Goal: Task Accomplishment & Management: Complete application form

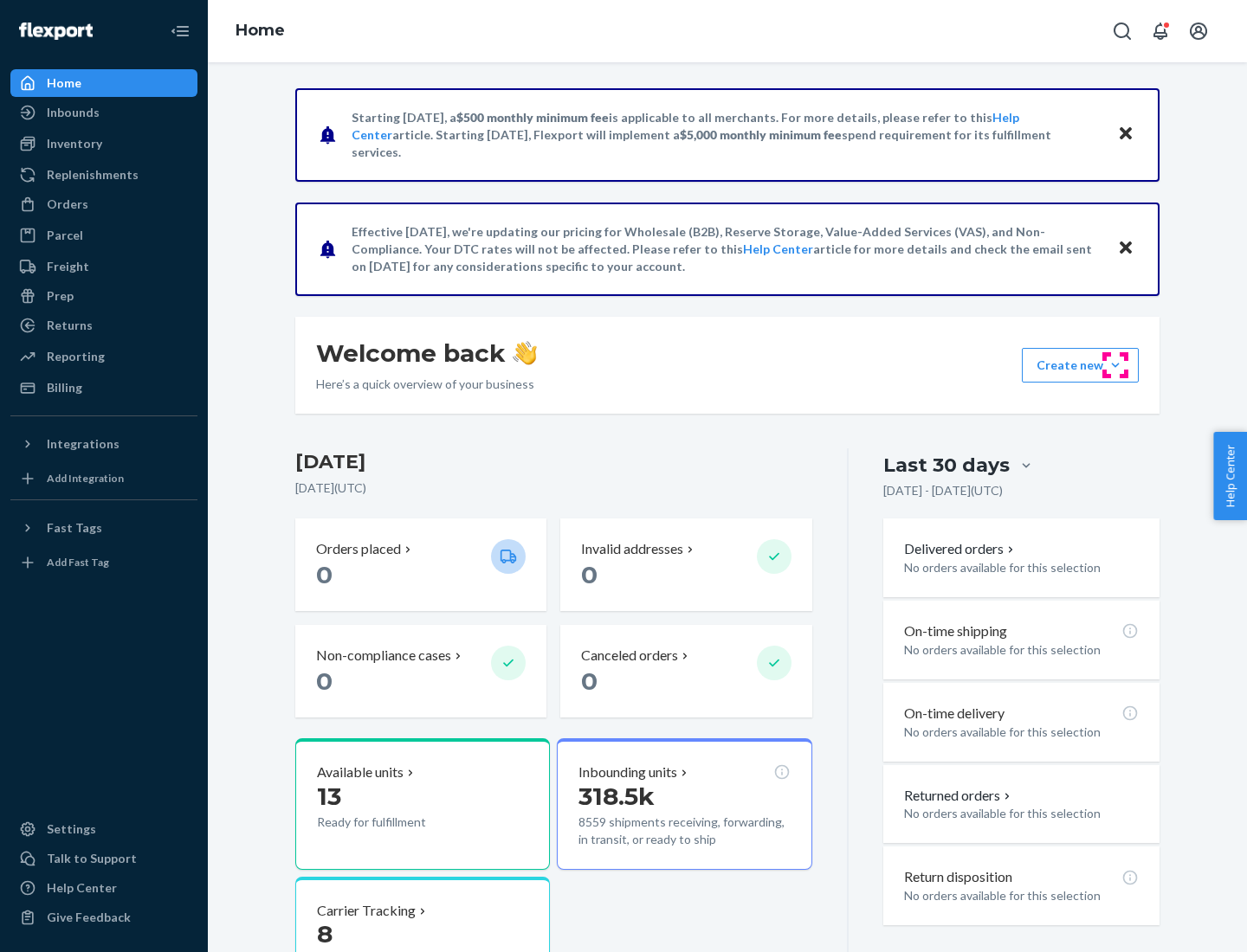
click at [1115, 365] on button "Create new Create new inbound Create new order Create new product" at bounding box center [1080, 365] width 117 height 34
click at [103, 112] on div "Inbounds" at bounding box center [104, 112] width 184 height 24
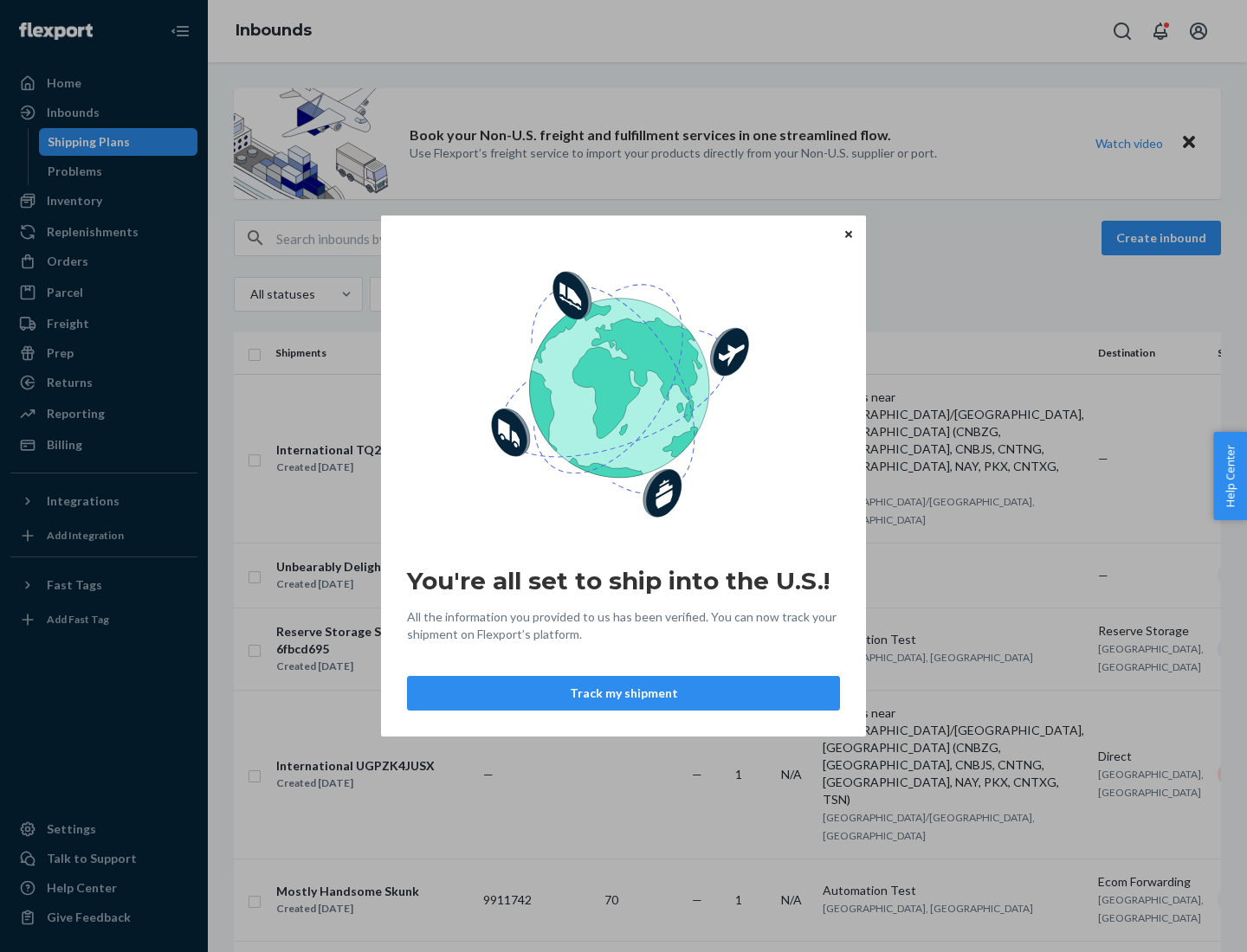
click at [624, 693] on button "Track my shipment" at bounding box center [624, 693] width 433 height 34
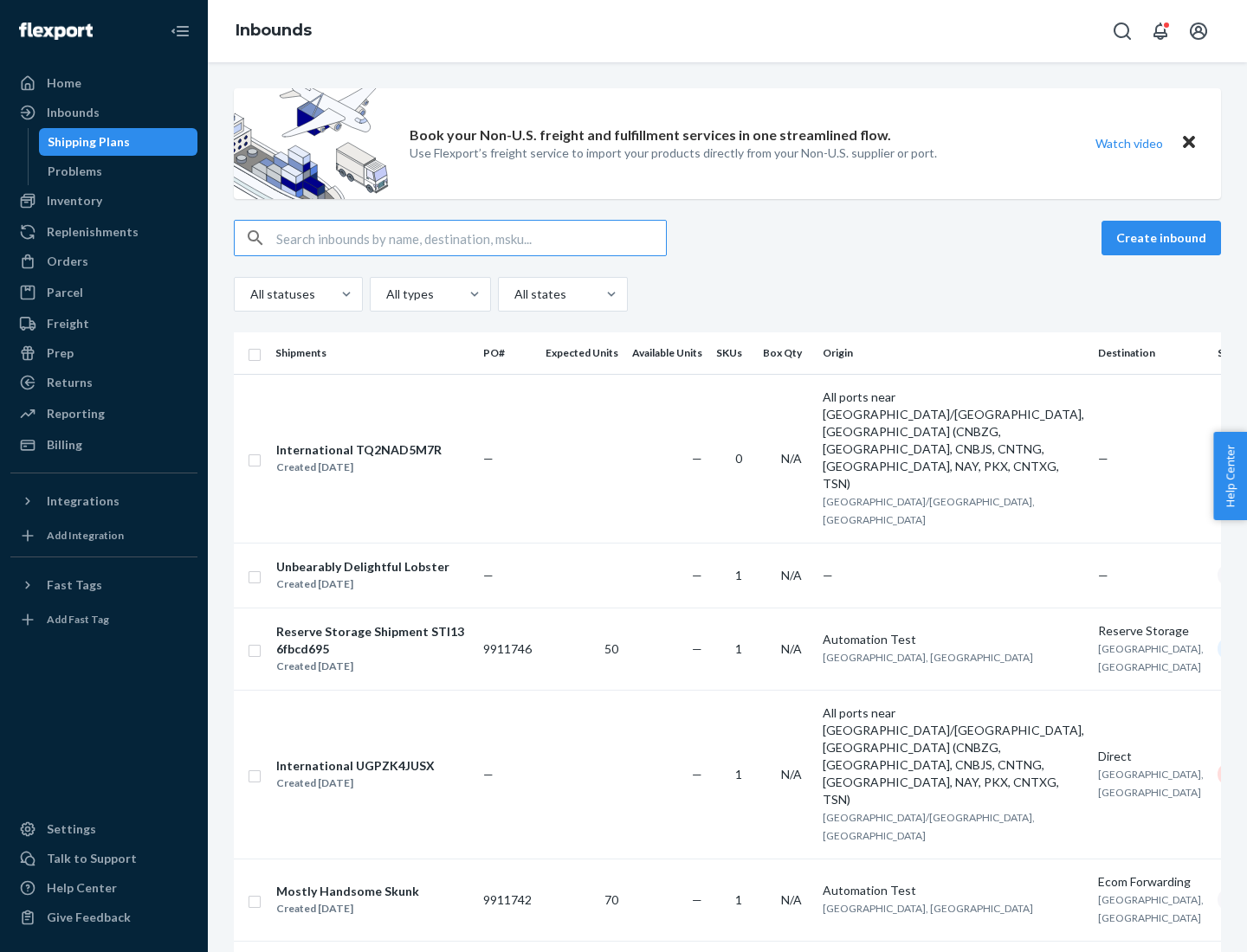
click at [1164, 238] on button "Create inbound" at bounding box center [1160, 238] width 119 height 34
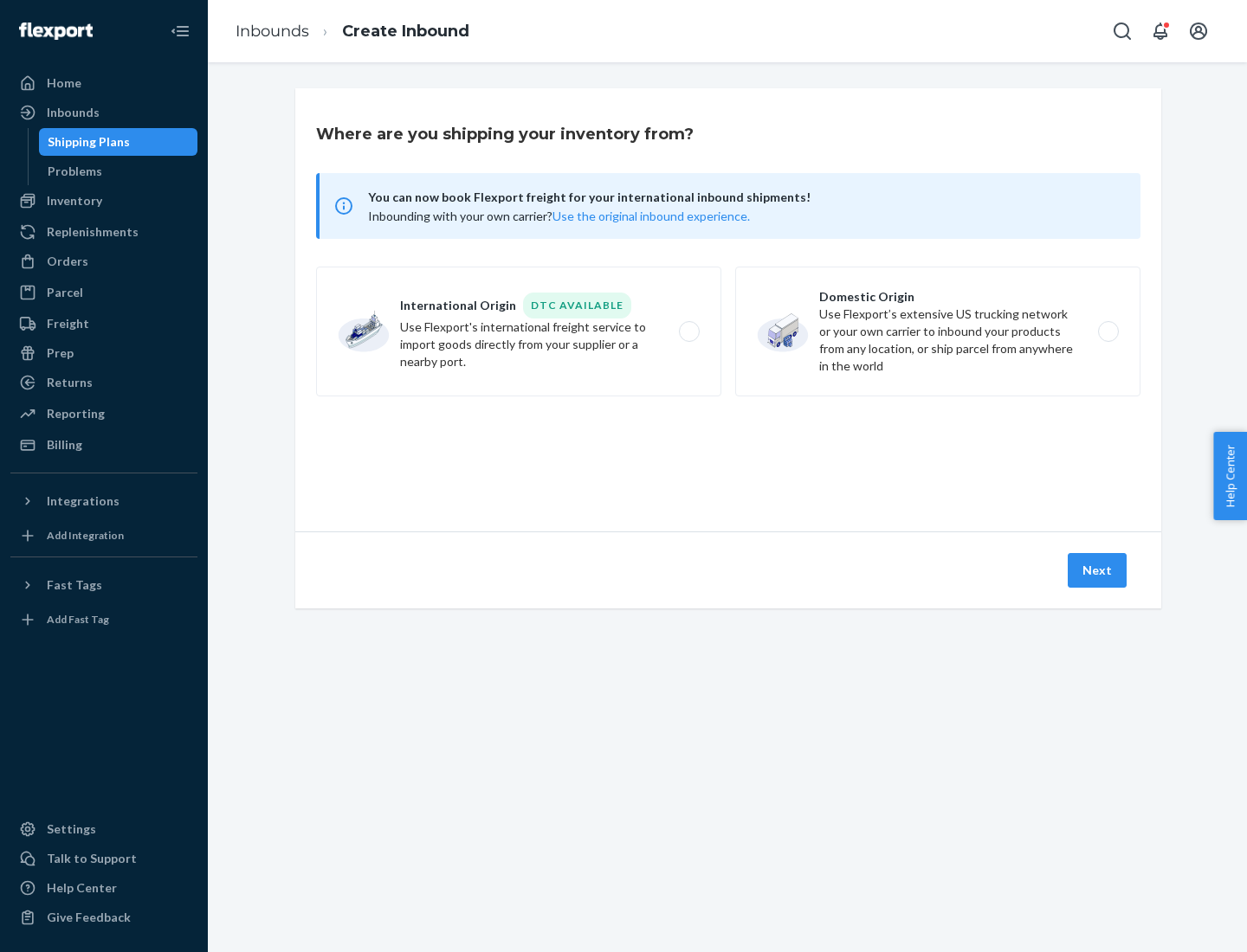
click at [518, 331] on label "International Origin DTC Available Use Flexport's international freight service…" at bounding box center [518, 331] width 405 height 130
click at [688, 331] on input "International Origin DTC Available Use Flexport's international freight service…" at bounding box center [693, 331] width 11 height 11
radio input "true"
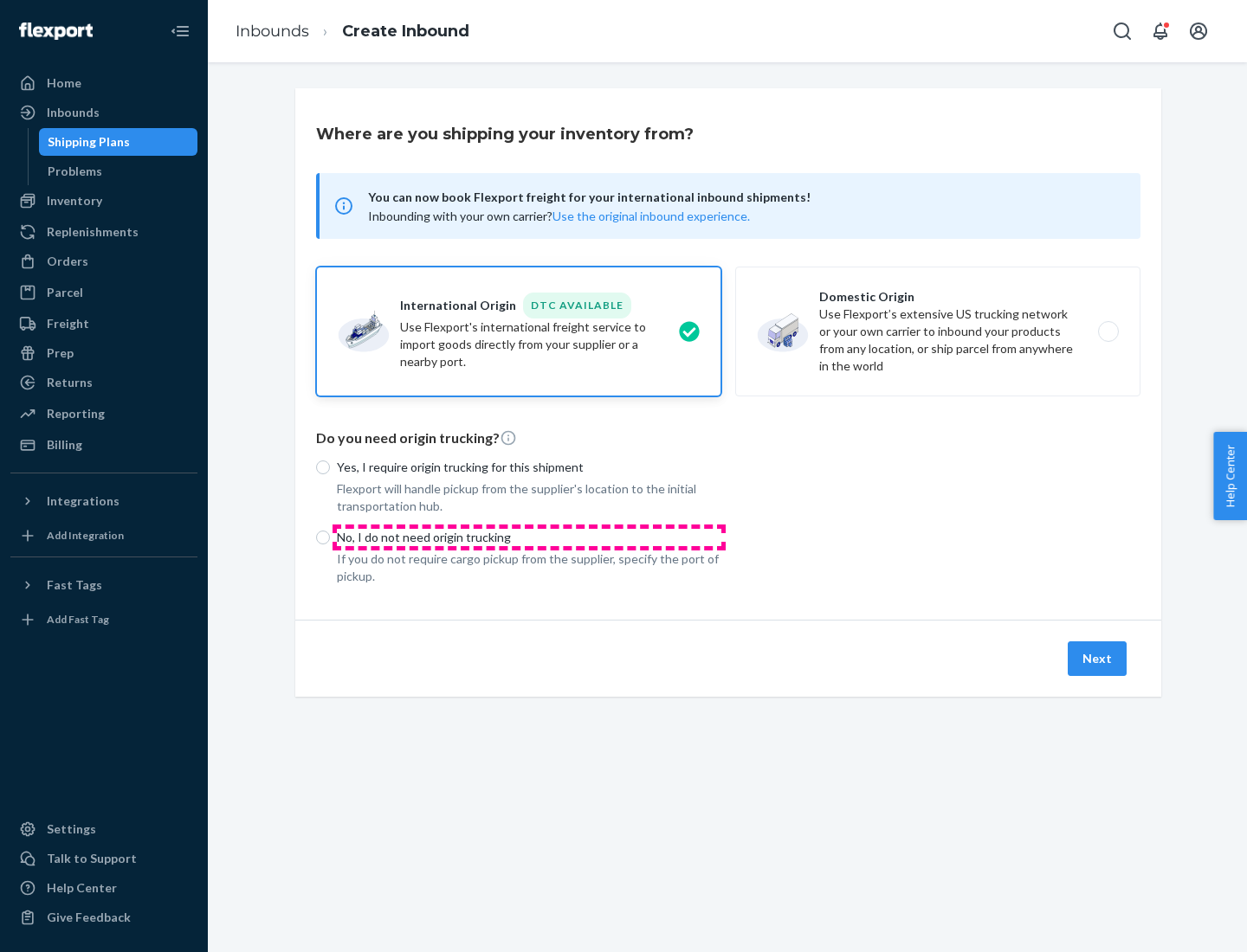
click at [529, 537] on p "No, I do not need origin trucking" at bounding box center [529, 537] width 385 height 18
click at [330, 537] on input "No, I do not need origin trucking" at bounding box center [323, 537] width 14 height 14
radio input "true"
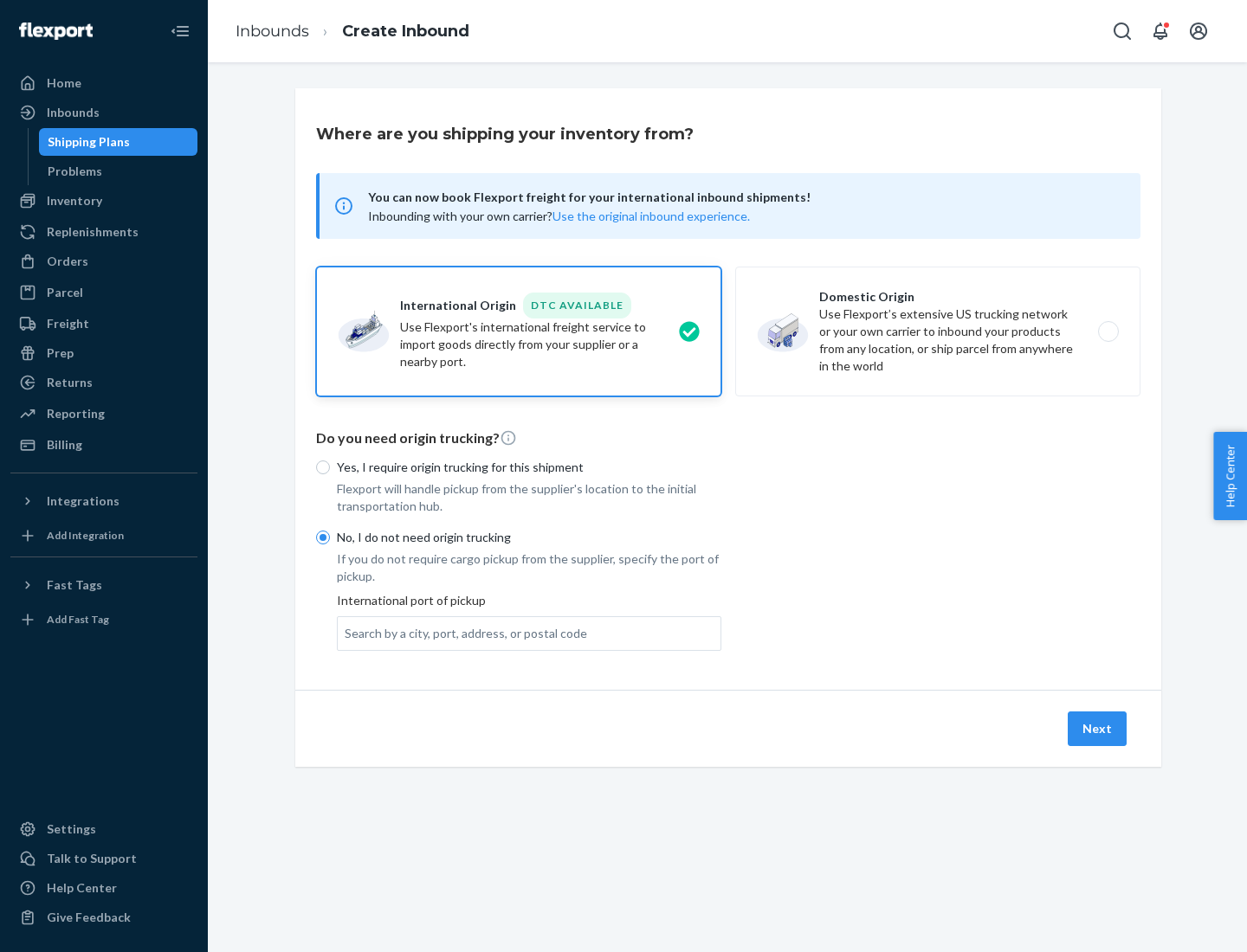
click at [462, 633] on div "Search by a city, port, address, or postal code" at bounding box center [466, 634] width 242 height 18
click at [347, 633] on input "Search by a city, port, address, or postal code" at bounding box center [346, 634] width 2 height 18
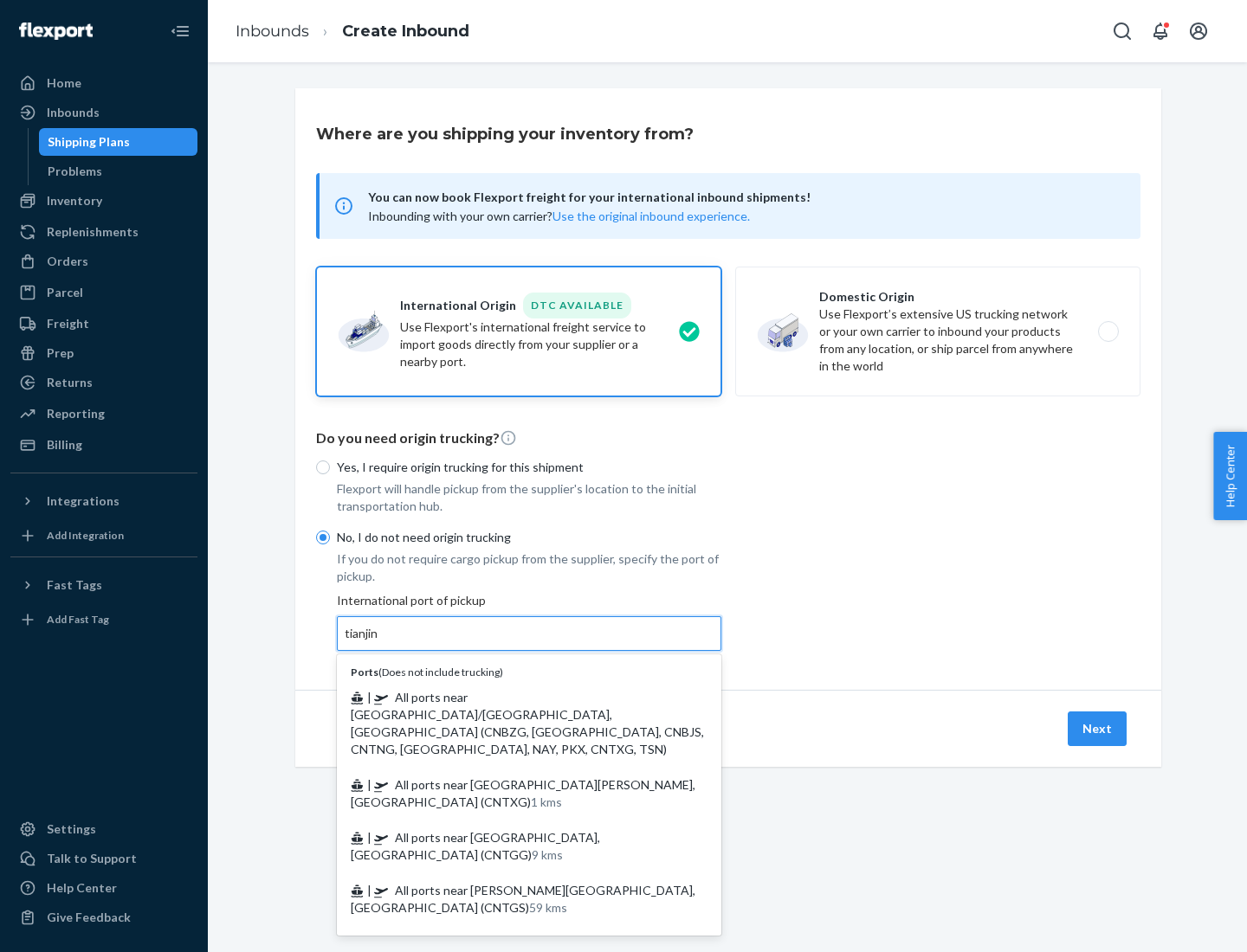
click at [512, 697] on span "| All ports near [GEOGRAPHIC_DATA]/[GEOGRAPHIC_DATA], [GEOGRAPHIC_DATA] (CNBZG,…" at bounding box center [527, 722] width 353 height 66
click at [380, 642] on input "tianjin" at bounding box center [363, 634] width 35 height 18
type input "All ports near [GEOGRAPHIC_DATA]/[GEOGRAPHIC_DATA], [GEOGRAPHIC_DATA] (CNBZG, […"
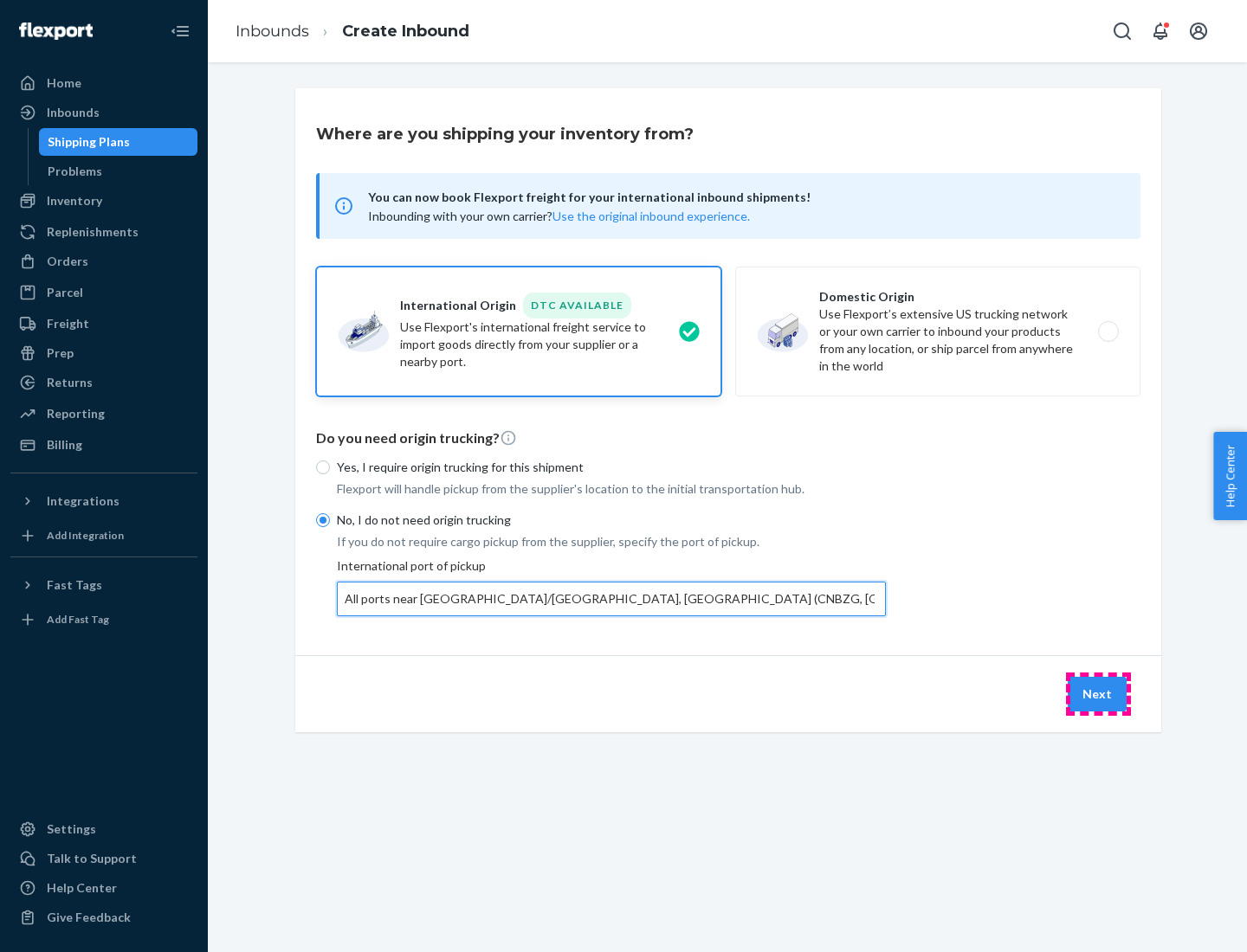
click at [1098, 693] on button "Next" at bounding box center [1097, 694] width 59 height 34
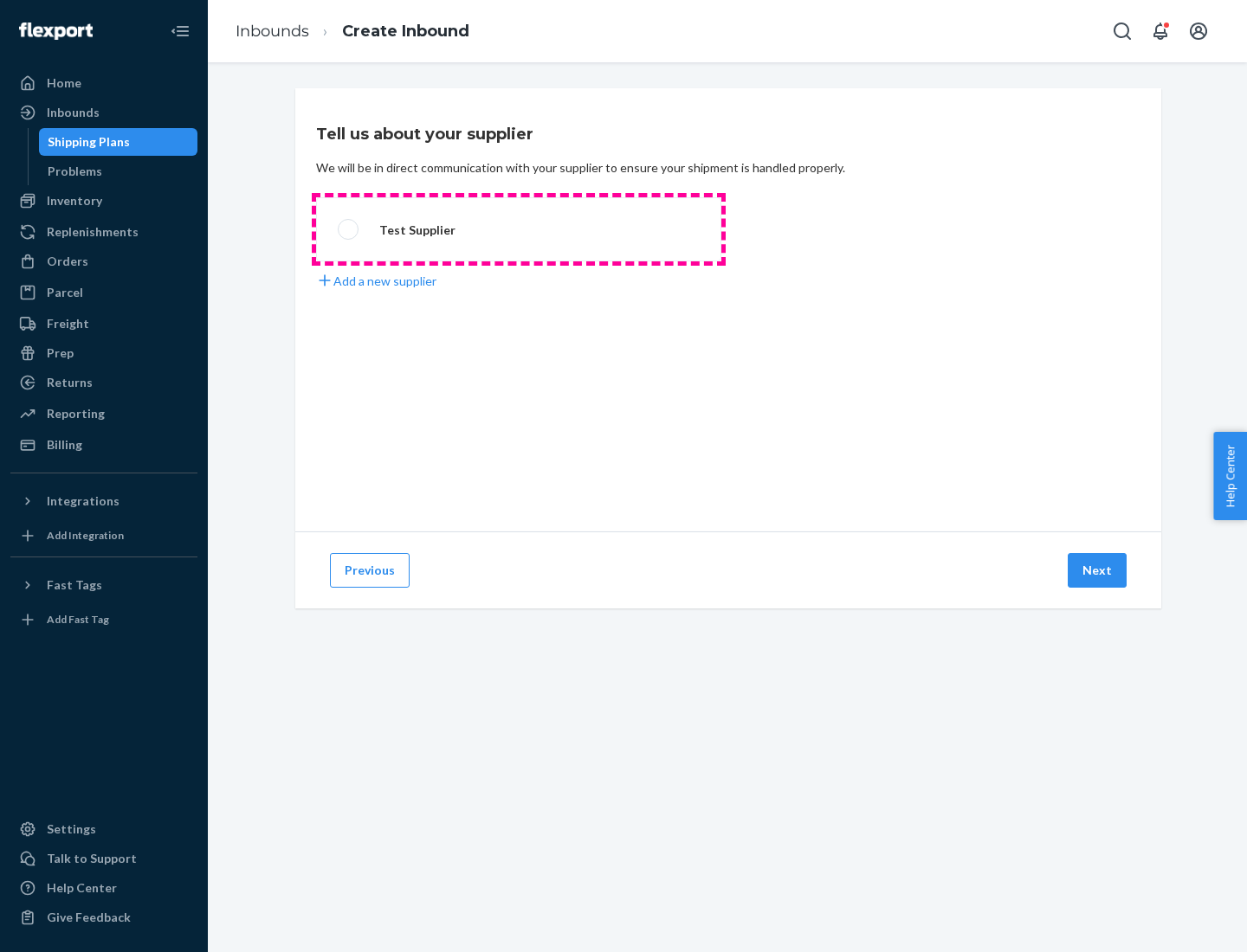
click at [518, 229] on label "Test Supplier" at bounding box center [518, 229] width 405 height 64
click at [349, 229] on input "Test Supplier" at bounding box center [343, 230] width 11 height 11
radio input "true"
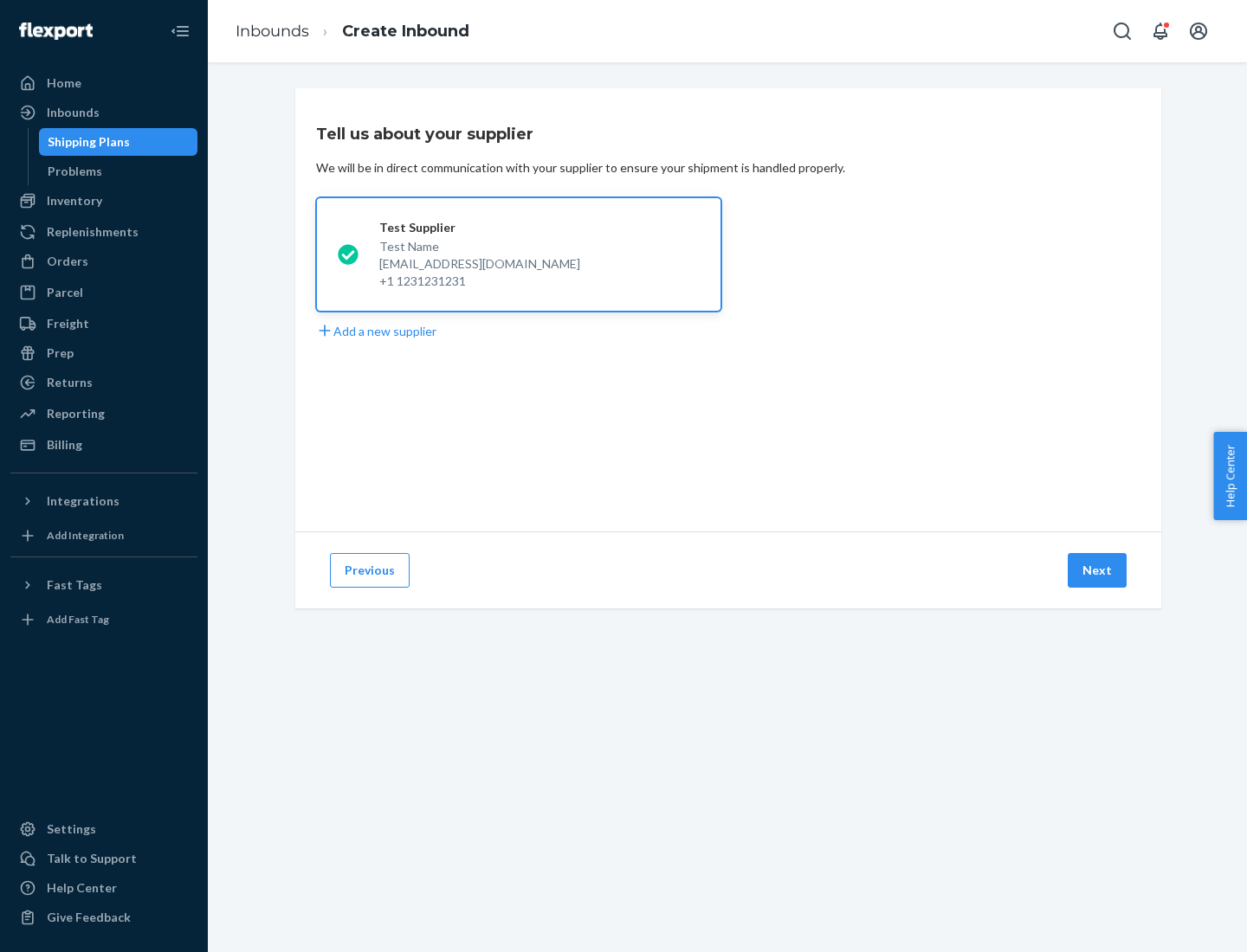
click at [1098, 570] on button "Next" at bounding box center [1097, 570] width 59 height 34
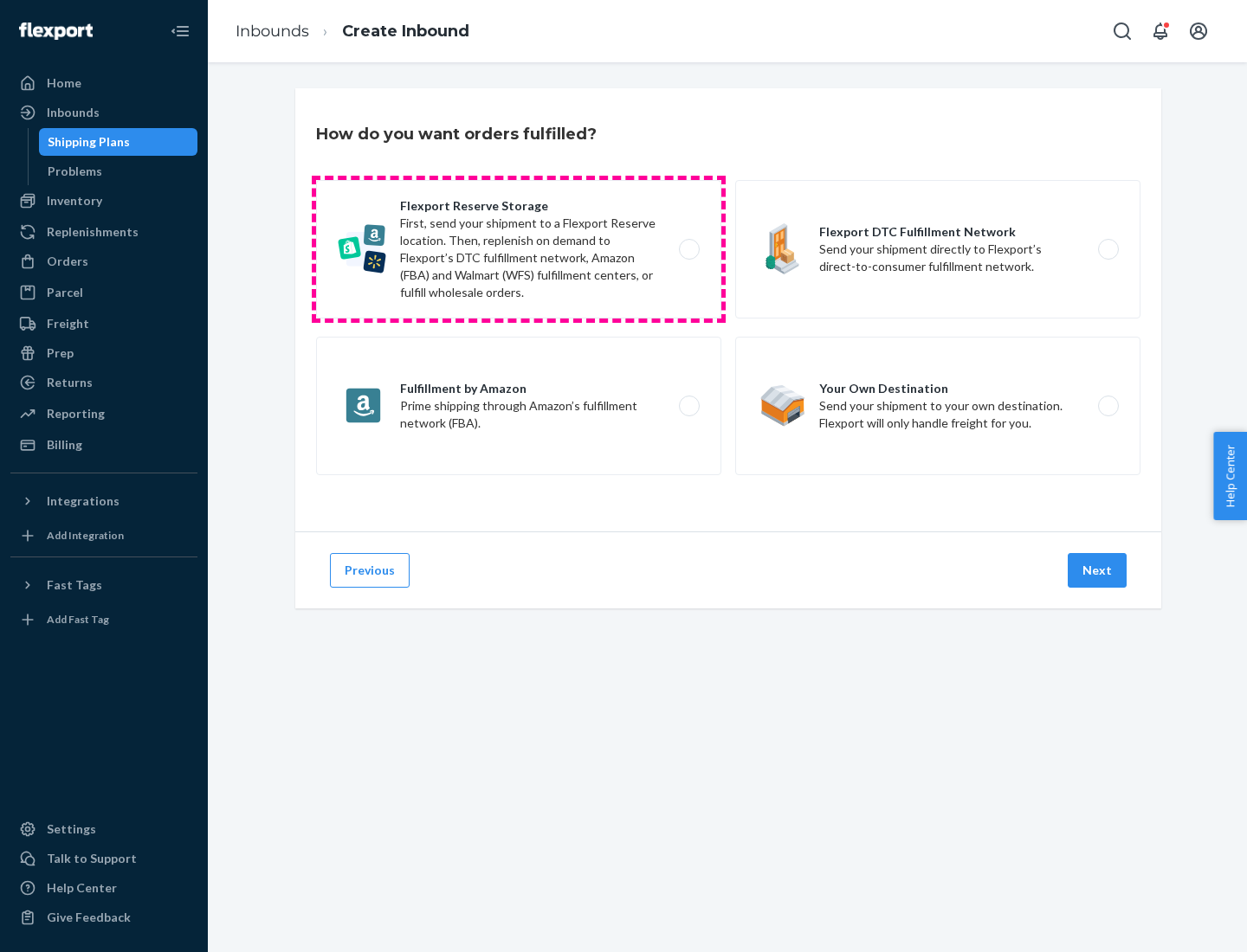
click at [518, 249] on label "Flexport Reserve Storage First, send your shipment to a Flexport Reserve locati…" at bounding box center [518, 249] width 405 height 139
click at [688, 249] on input "Flexport Reserve Storage First, send your shipment to a Flexport Reserve locati…" at bounding box center [693, 249] width 11 height 11
radio input "true"
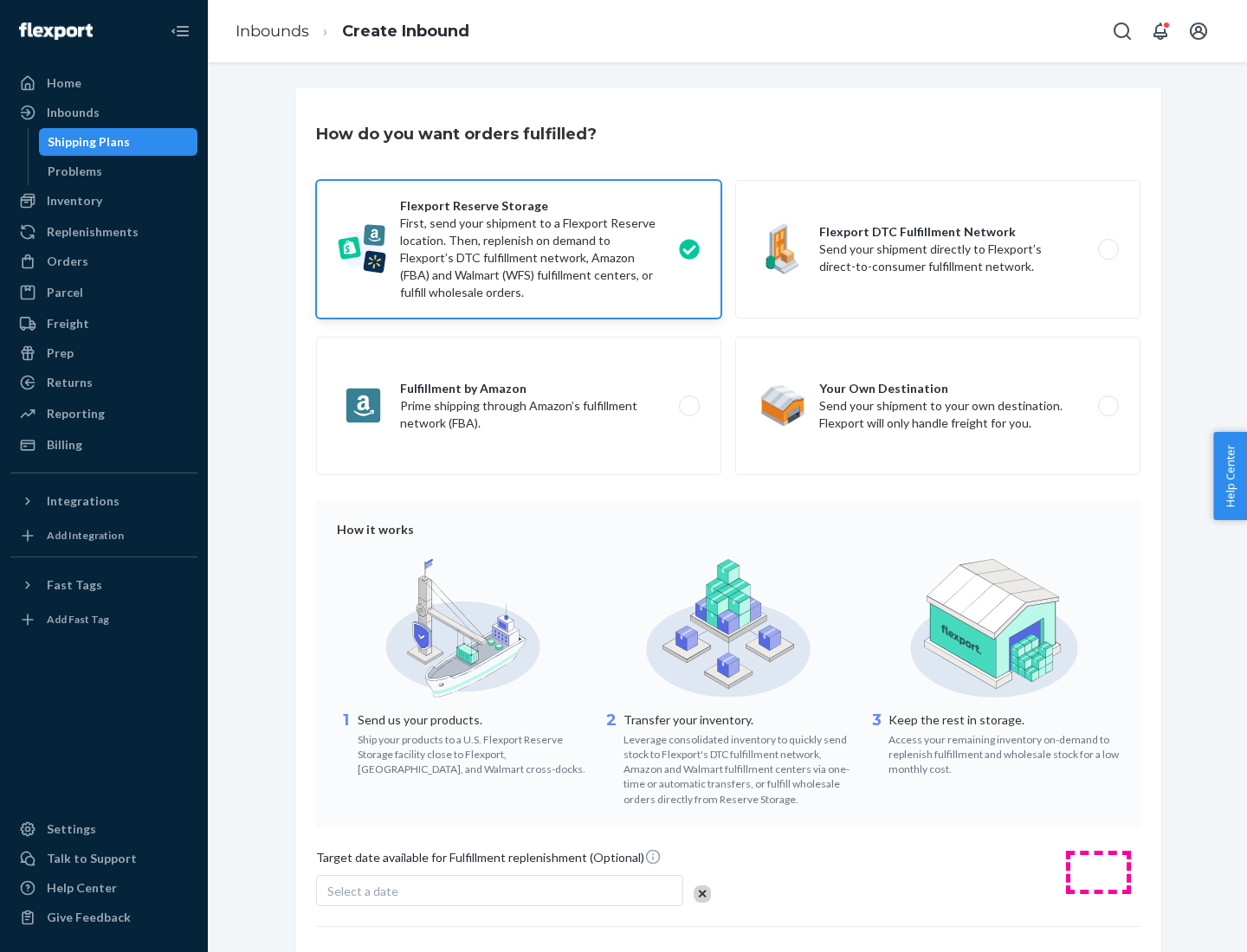
scroll to position [142, 0]
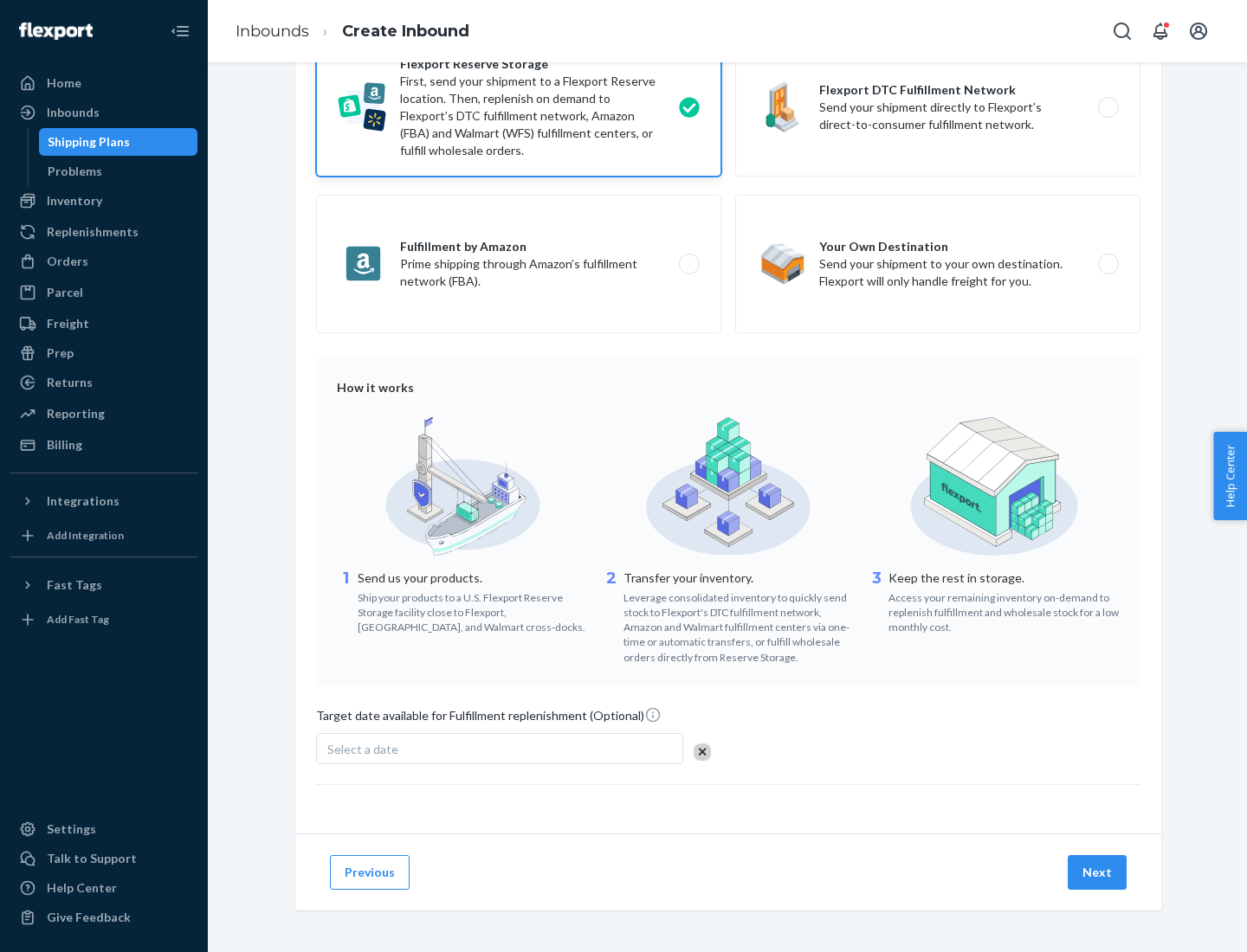
click at [1098, 872] on button "Next" at bounding box center [1097, 872] width 59 height 34
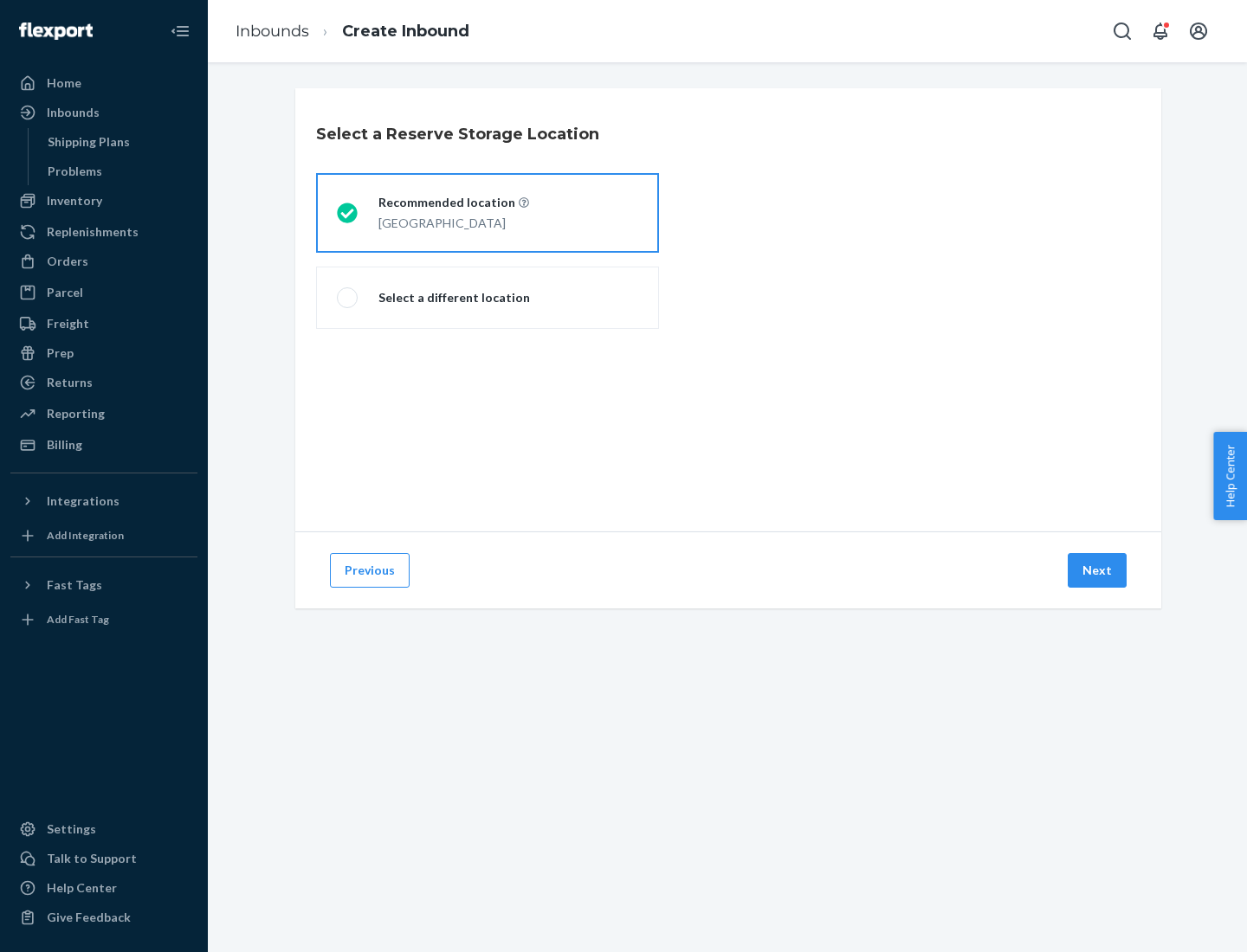
click at [487, 213] on div "[GEOGRAPHIC_DATA]" at bounding box center [454, 221] width 150 height 20
click at [348, 213] on input "Recommended location [GEOGRAPHIC_DATA]" at bounding box center [342, 213] width 11 height 11
click at [1098, 570] on button "Next" at bounding box center [1097, 570] width 59 height 34
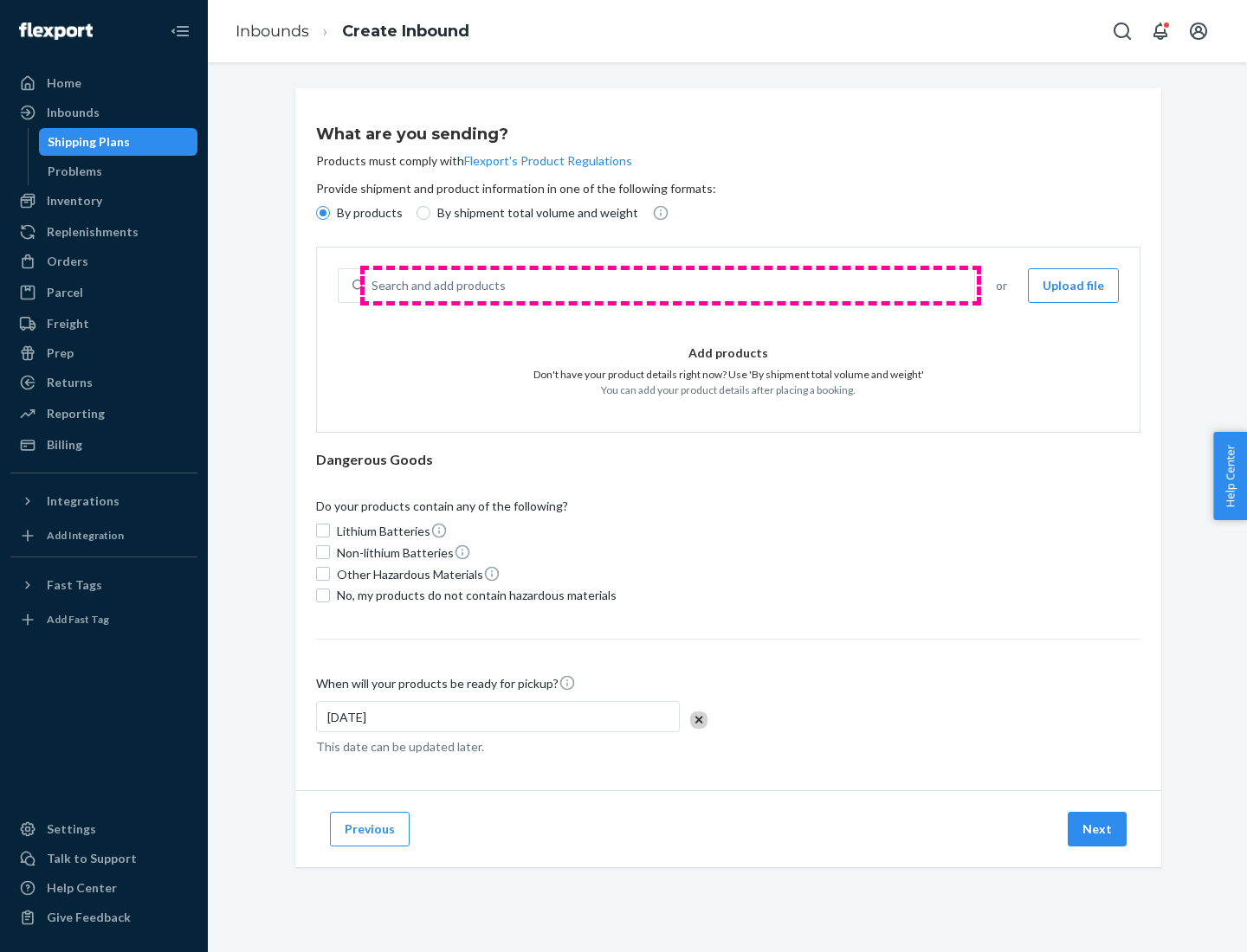
click at [670, 286] on div "Search and add products" at bounding box center [669, 285] width 609 height 31
click at [373, 286] on input "Search and add products" at bounding box center [372, 286] width 2 height 18
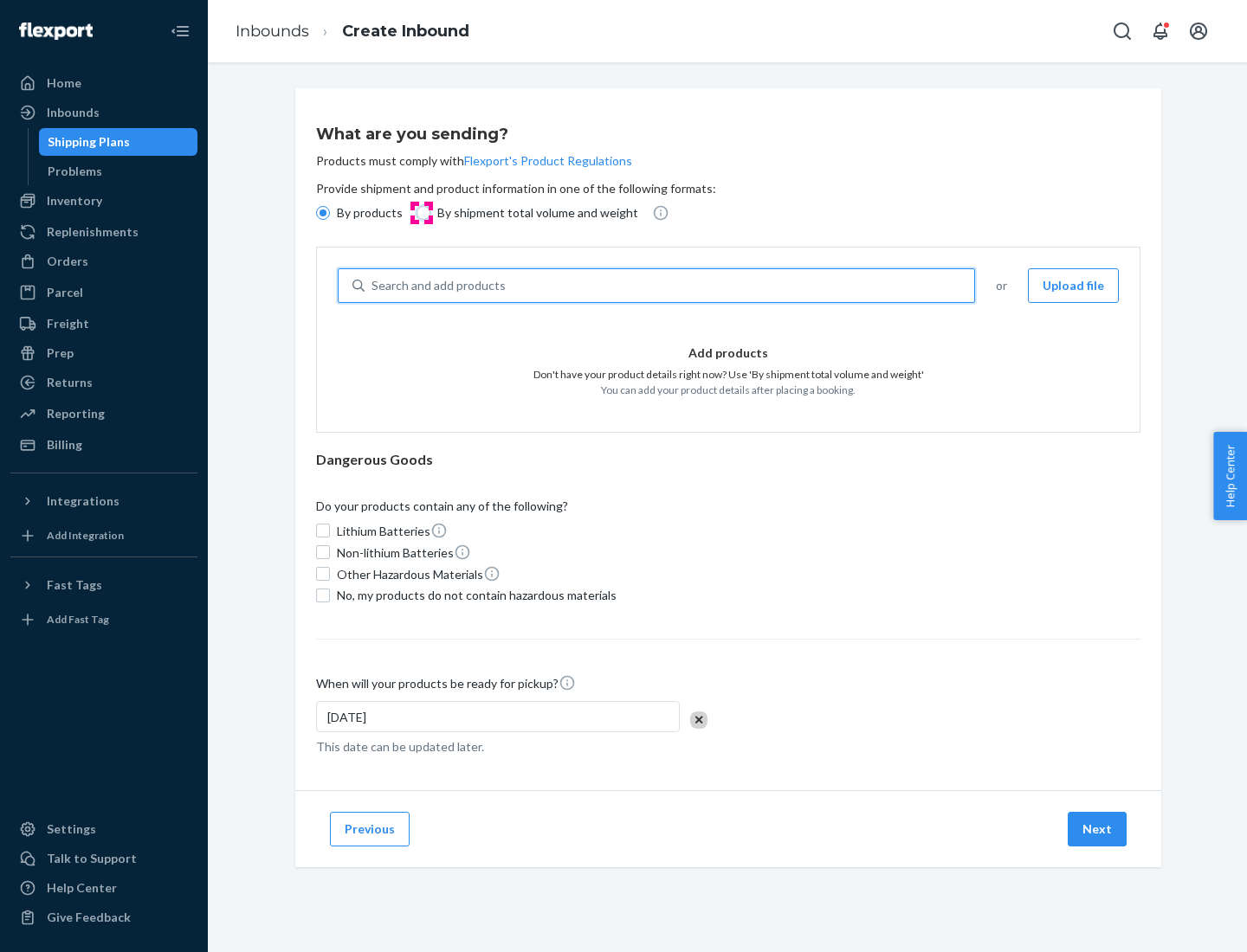
click at [421, 213] on input "By shipment total volume and weight" at bounding box center [424, 213] width 14 height 14
radio input "true"
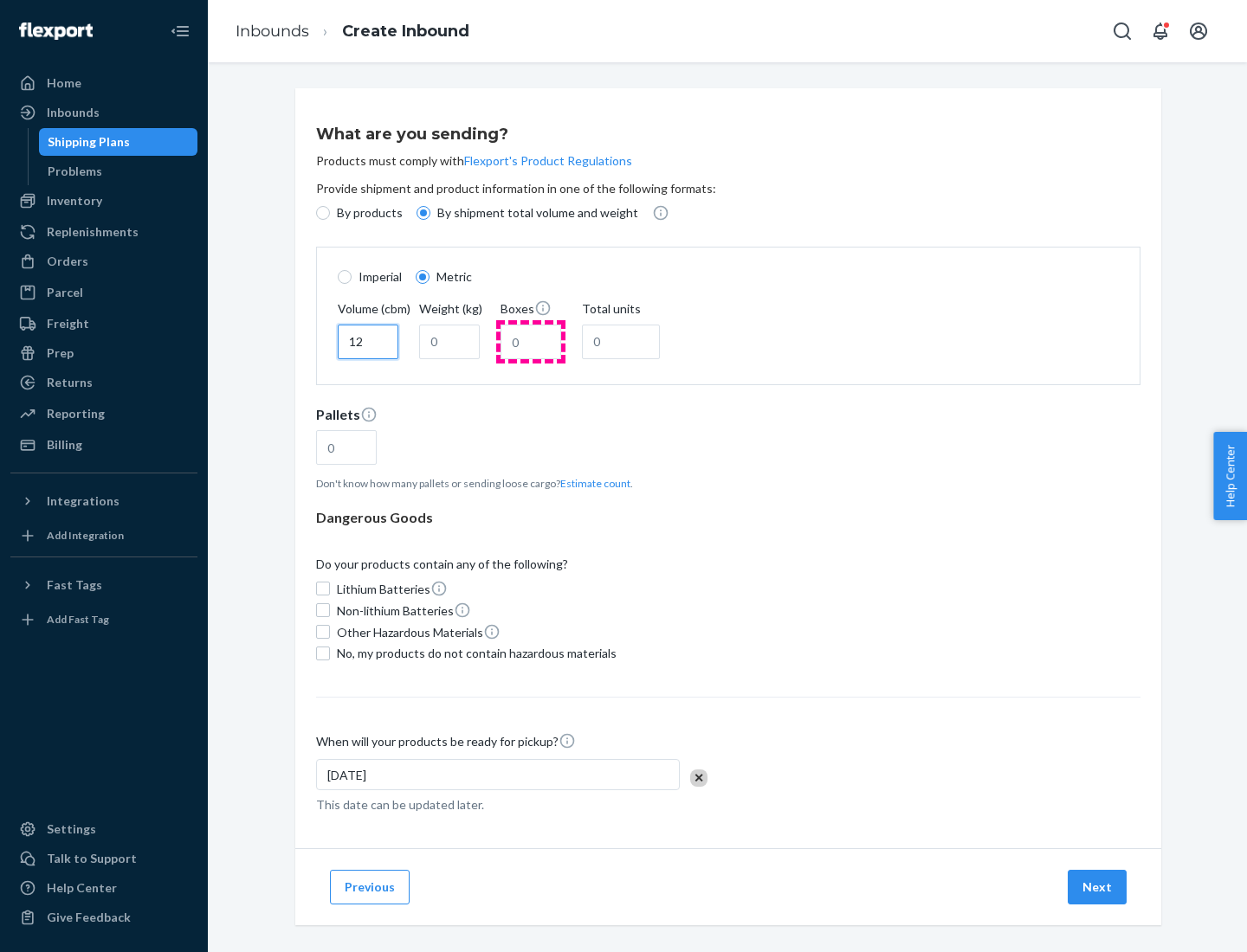
type input "12"
type input "22"
type input "222"
type input "121"
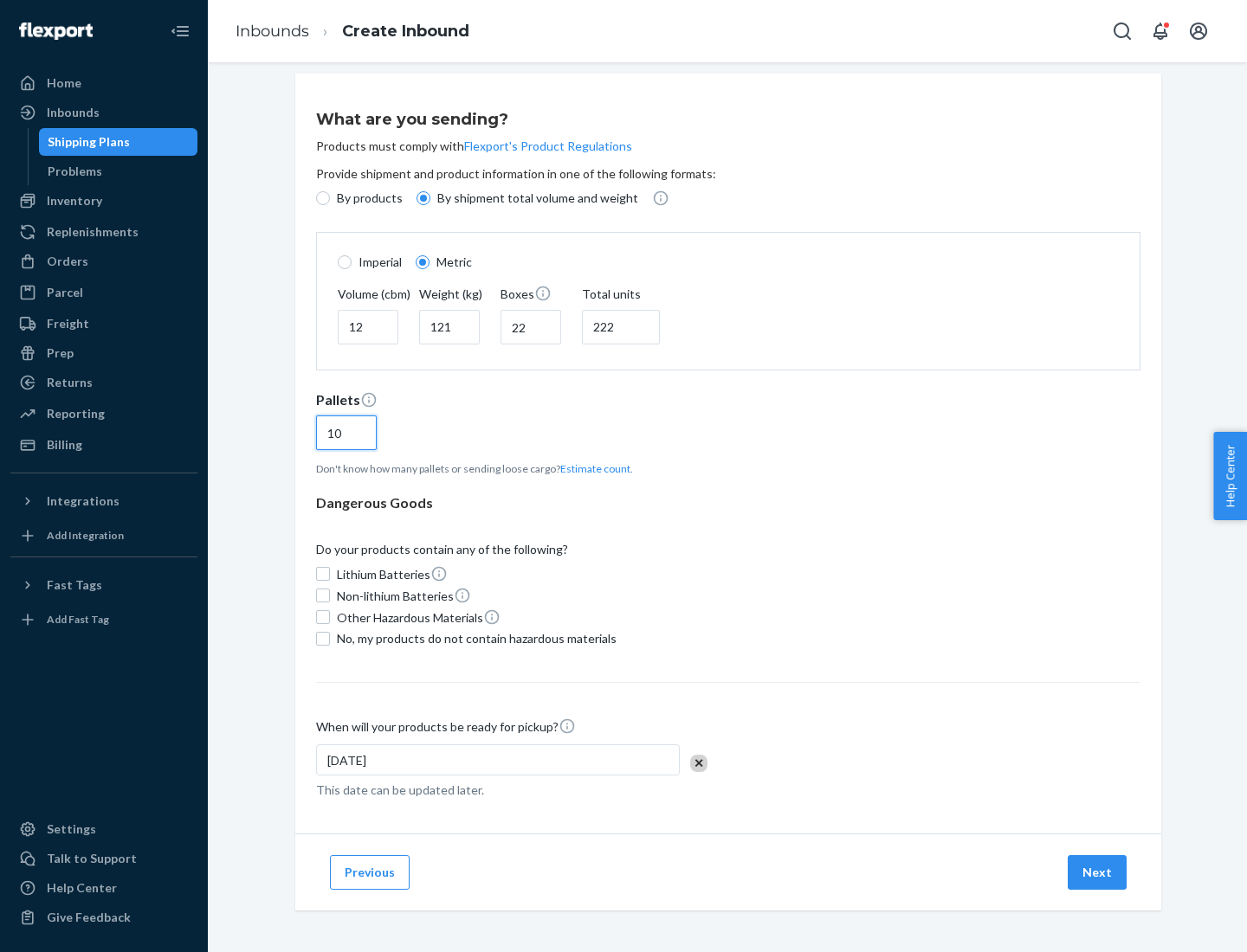
type input "10"
click at [474, 638] on span "No, my products do not contain hazardous materials" at bounding box center [477, 639] width 279 height 18
click at [330, 638] on input "No, my products do not contain hazardous materials" at bounding box center [323, 639] width 14 height 14
checkbox input "true"
click at [1098, 872] on button "Next" at bounding box center [1097, 872] width 59 height 34
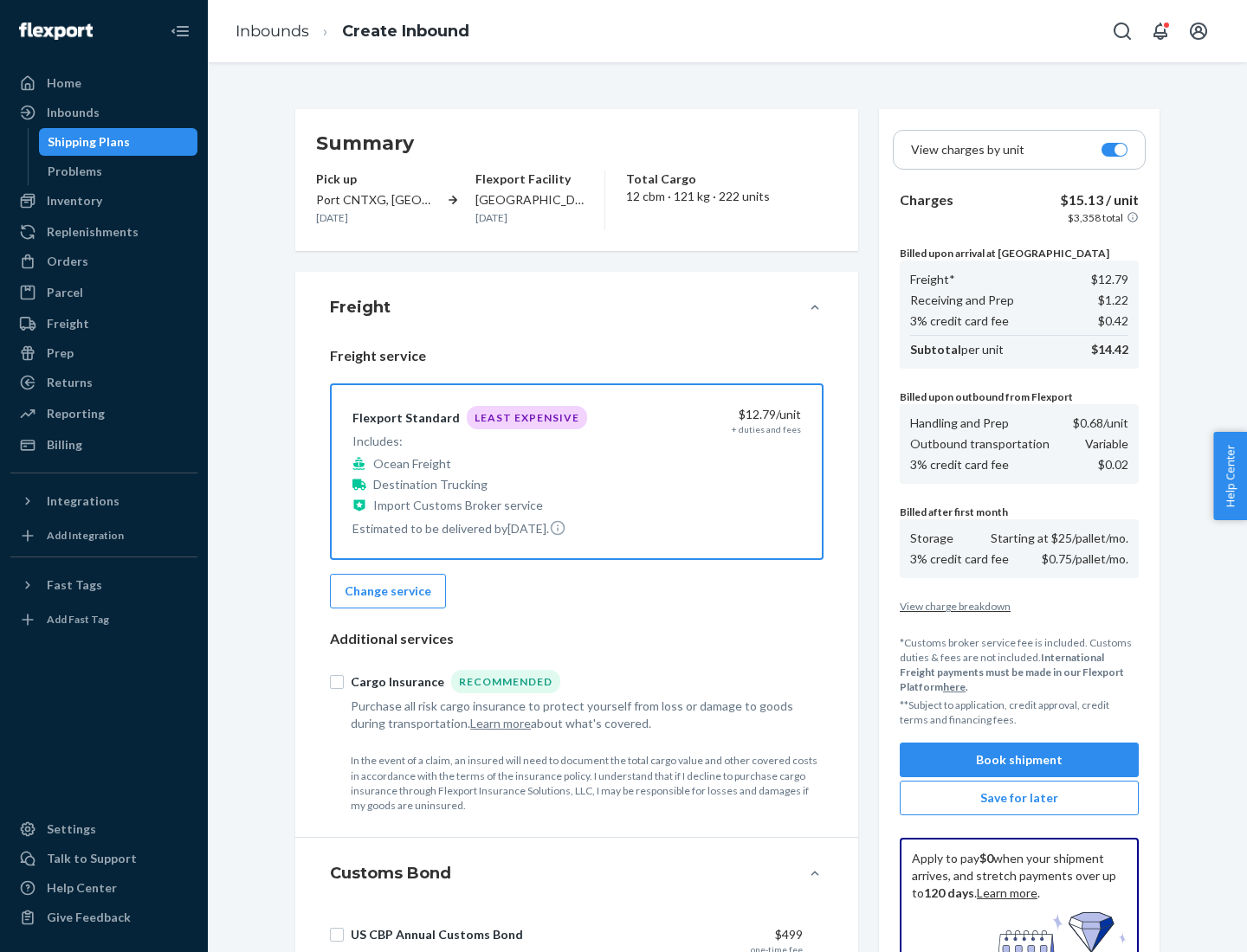
scroll to position [253, 0]
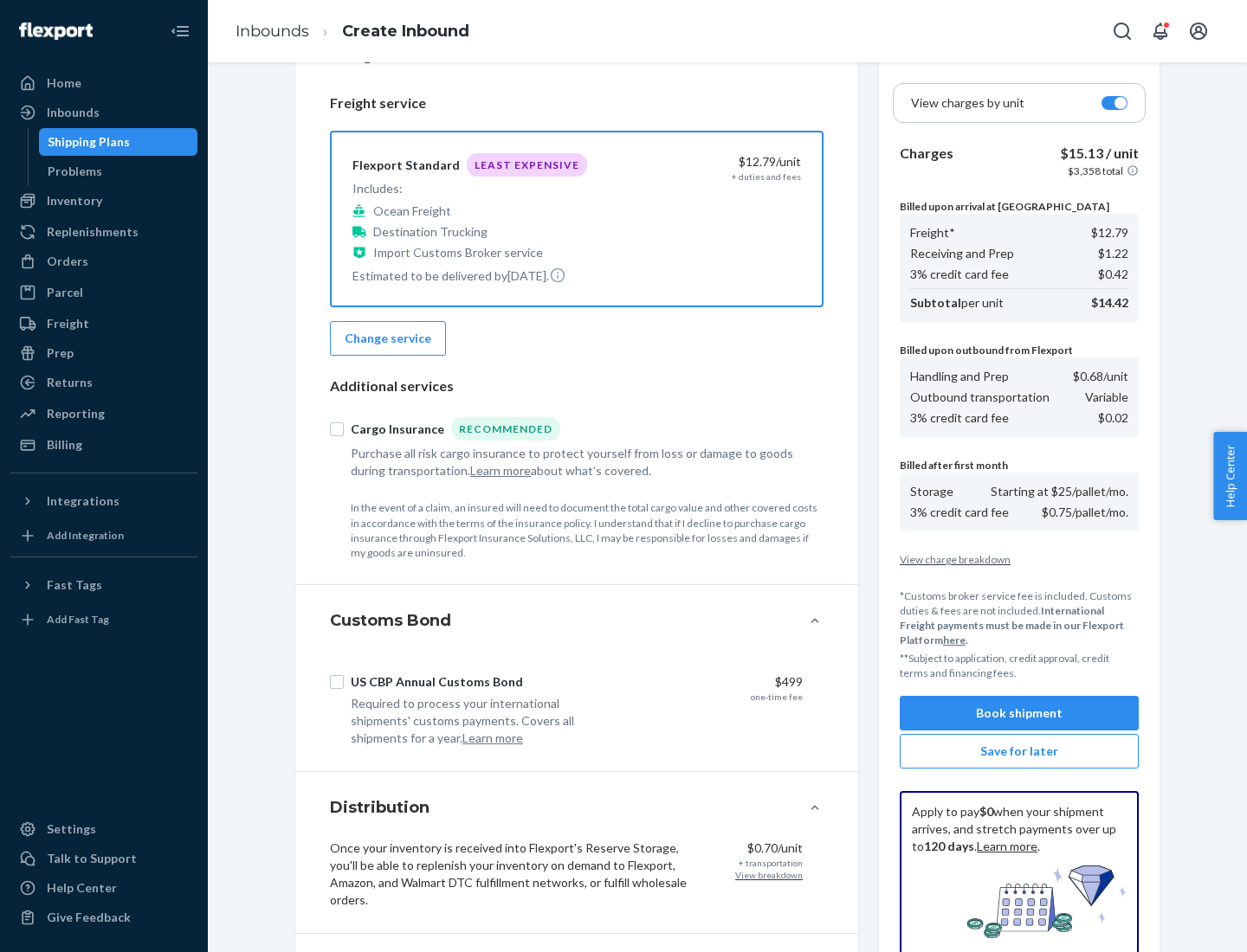
click at [1019, 713] on button "Book shipment" at bounding box center [1019, 712] width 239 height 34
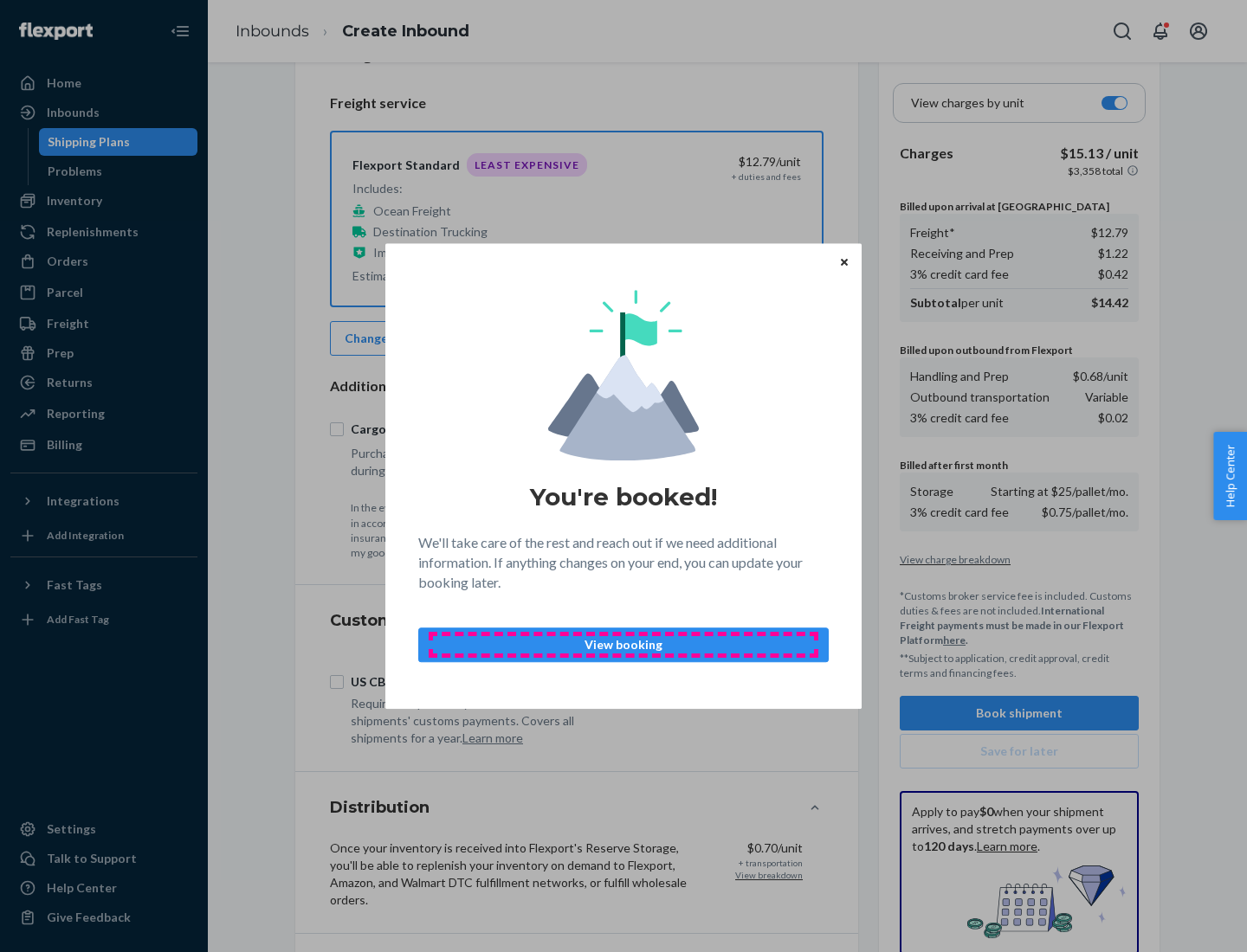
click at [624, 644] on p "View booking" at bounding box center [624, 645] width 381 height 18
